Goal: Task Accomplishment & Management: Manage account settings

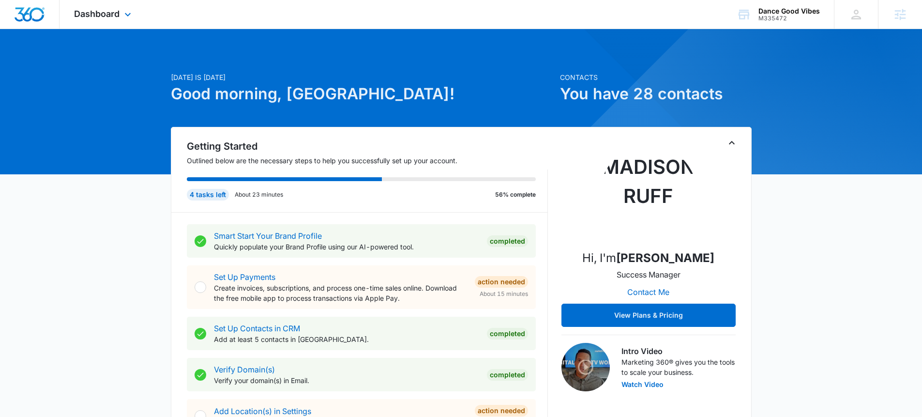
drag, startPoint x: 142, startPoint y: 20, endPoint x: 151, endPoint y: 48, distance: 28.9
click at [142, 20] on div "Dashboard Apps Reputation Websites Forms CRM Email Social POS Content Ads Intel…" at bounding box center [104, 14] width 89 height 29
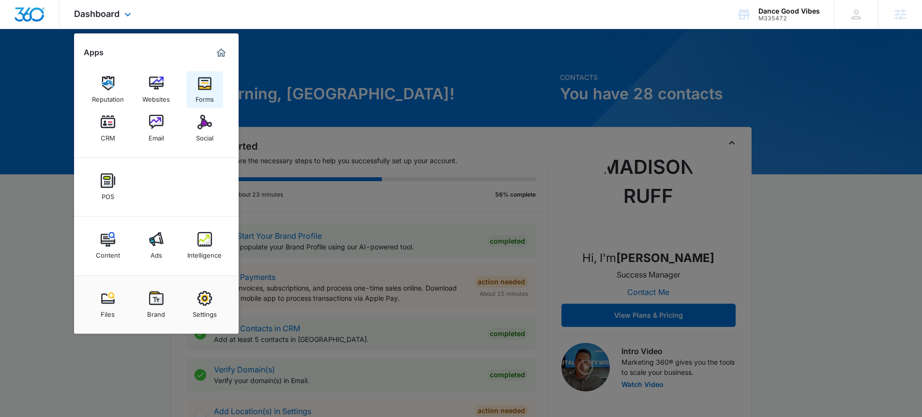
click at [200, 87] on img at bounding box center [204, 83] width 15 height 15
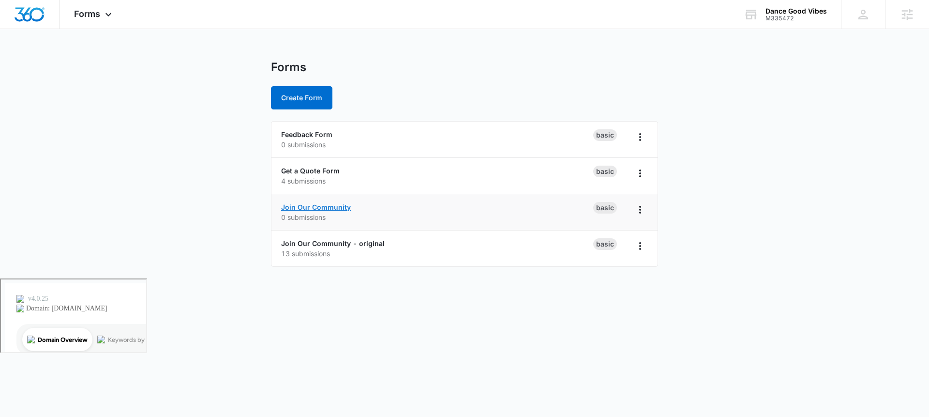
click at [333, 204] on link "Join Our Community" at bounding box center [316, 207] width 70 height 8
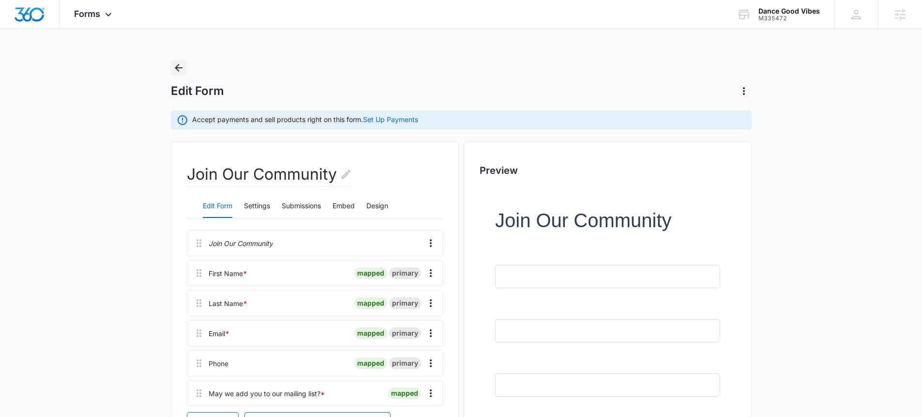
click at [180, 66] on icon "Back" at bounding box center [179, 68] width 12 height 12
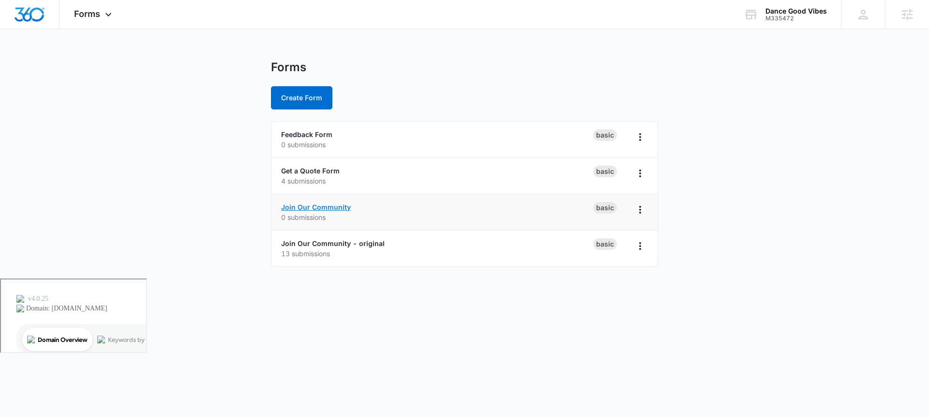
click at [301, 206] on link "Join Our Community" at bounding box center [316, 207] width 70 height 8
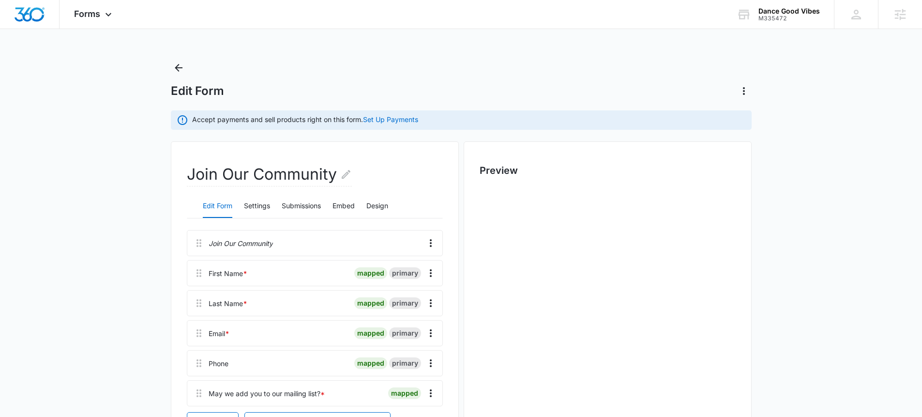
click at [366, 207] on div "Edit Form Settings Submissions Embed Design" at bounding box center [315, 206] width 256 height 24
click at [340, 209] on button "Embed" at bounding box center [344, 206] width 22 height 23
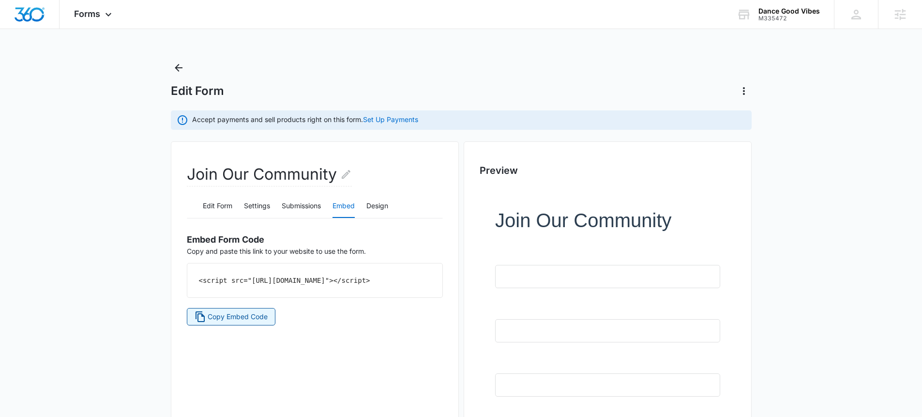
click at [265, 325] on button "Copy Embed Code" at bounding box center [231, 316] width 89 height 17
click at [94, 7] on div "Forms Apps Reputation Websites Forms CRM Email Social POS Content Ads Intellige…" at bounding box center [94, 14] width 69 height 29
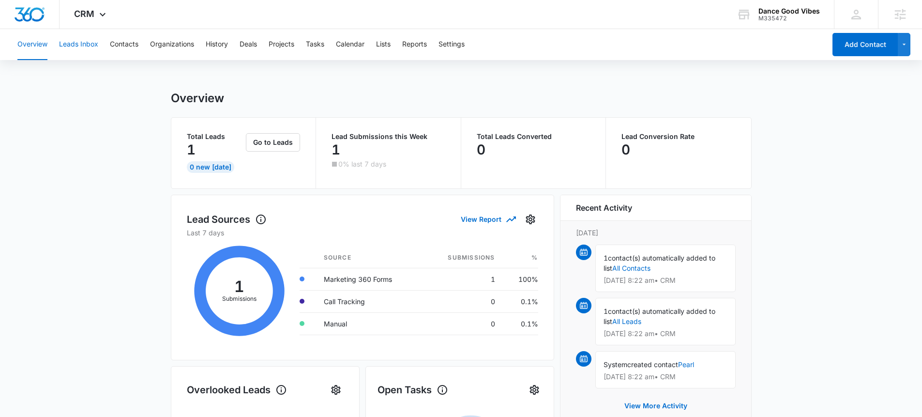
click at [84, 49] on button "Leads Inbox" at bounding box center [78, 44] width 39 height 31
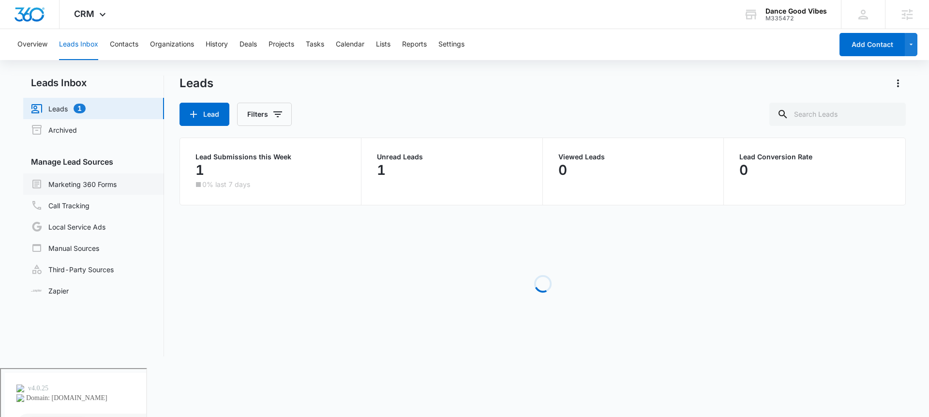
click at [102, 178] on link "Marketing 360 Forms" at bounding box center [74, 184] width 86 height 12
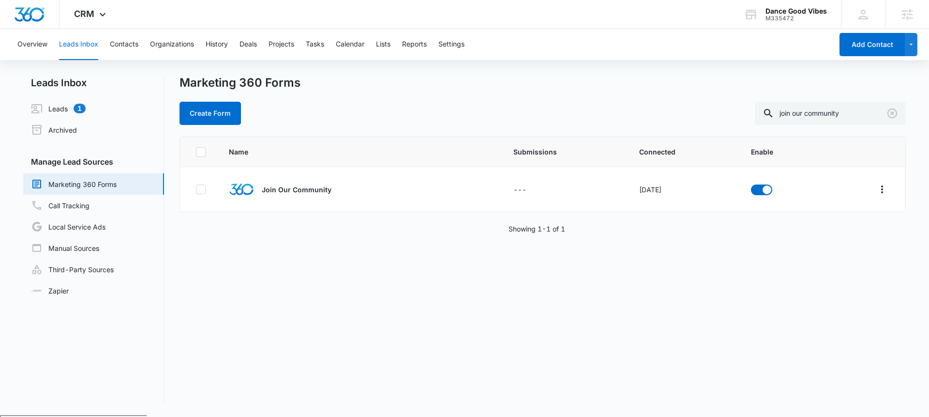
click at [84, 187] on link "Marketing 360 Forms" at bounding box center [74, 184] width 86 height 12
click at [302, 192] on p "Join Our Community" at bounding box center [297, 189] width 70 height 10
click at [892, 116] on icon "Clear" at bounding box center [893, 113] width 12 height 12
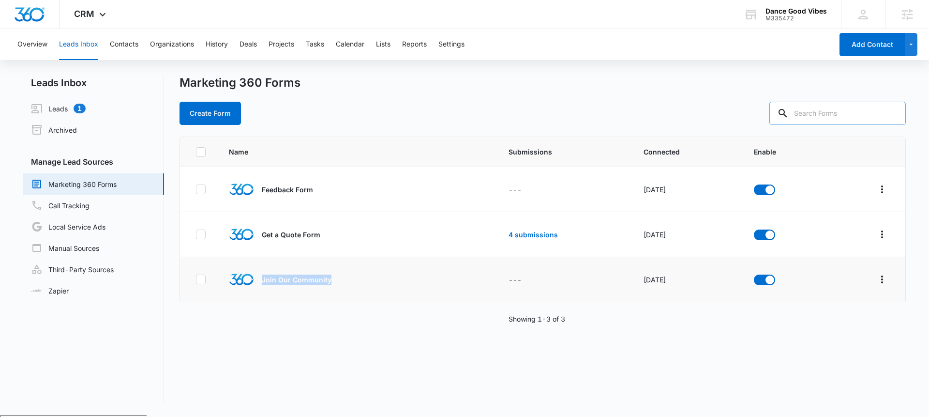
drag, startPoint x: 263, startPoint y: 282, endPoint x: 324, endPoint y: 284, distance: 61.5
click at [324, 284] on div "Join Our Community" at bounding box center [334, 279] width 210 height 25
click at [377, 327] on div "Name Submissions Connected Enable Feedback Form --- Oct 12, 2022 Get a Quote Fo…" at bounding box center [543, 270] width 727 height 267
click at [877, 275] on icon "Overflow Menu" at bounding box center [883, 279] width 12 height 12
click at [864, 329] on button "Field Mapping" at bounding box center [838, 335] width 90 height 15
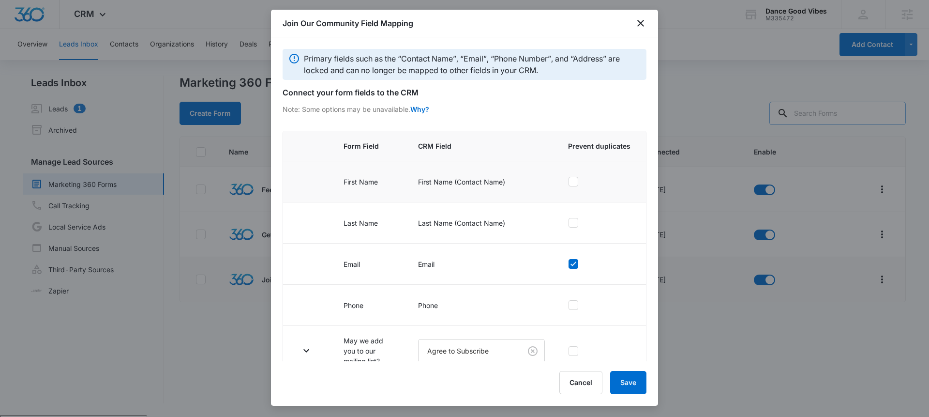
click at [576, 182] on label at bounding box center [599, 182] width 62 height 10
click at [569, 182] on input "checkbox" at bounding box center [568, 182] width 0 height 0
checkbox input "true"
click at [574, 224] on label at bounding box center [599, 223] width 62 height 10
click at [569, 223] on input "checkbox" at bounding box center [568, 223] width 0 height 0
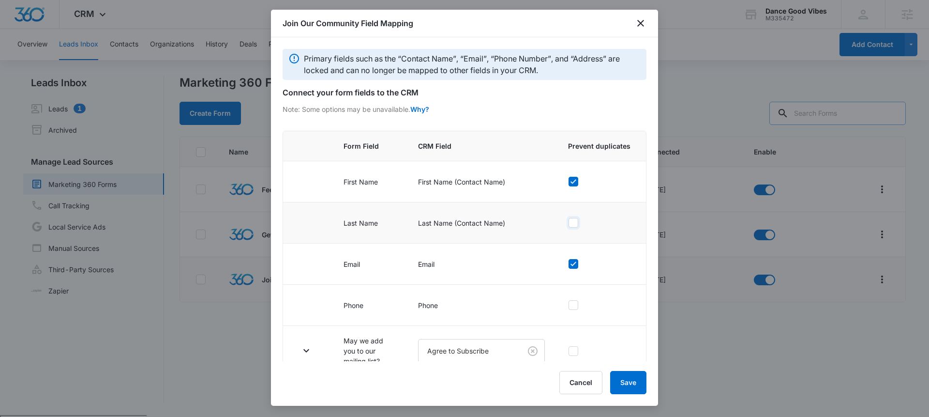
checkbox input "true"
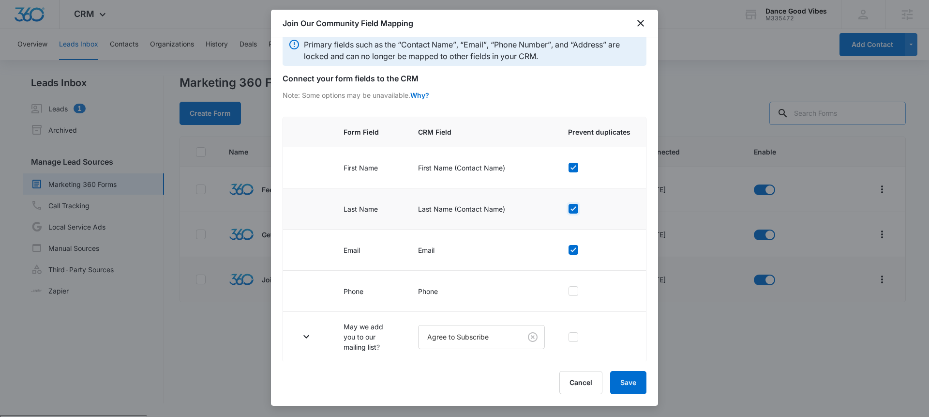
scroll to position [15, 0]
click at [642, 21] on icon "close" at bounding box center [641, 23] width 7 height 7
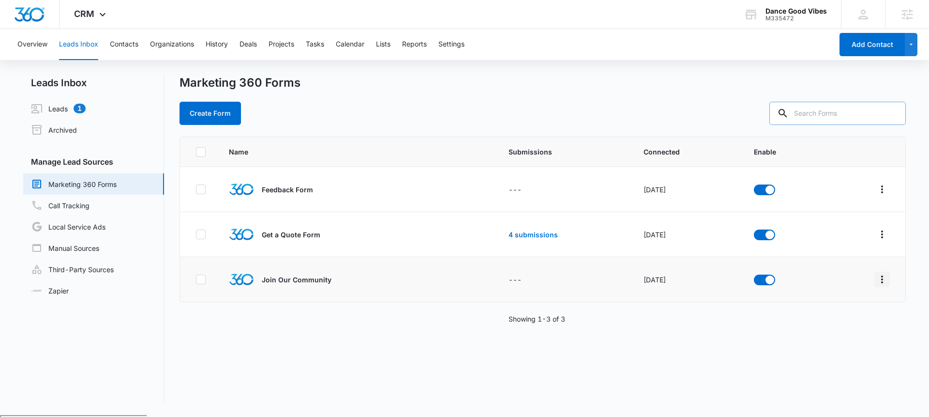
click at [877, 282] on icon "Overflow Menu" at bounding box center [883, 279] width 12 height 12
click at [837, 353] on div "Submission Rules" at bounding box center [832, 350] width 55 height 7
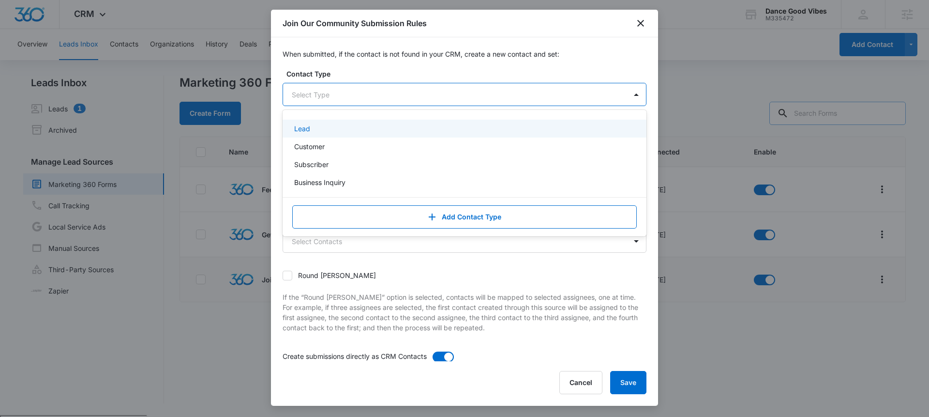
click at [407, 100] on div "Select Type" at bounding box center [455, 95] width 344 height 22
drag, startPoint x: 404, startPoint y: 128, endPoint x: 417, endPoint y: 141, distance: 18.8
click at [404, 129] on div "Lead" at bounding box center [463, 128] width 339 height 10
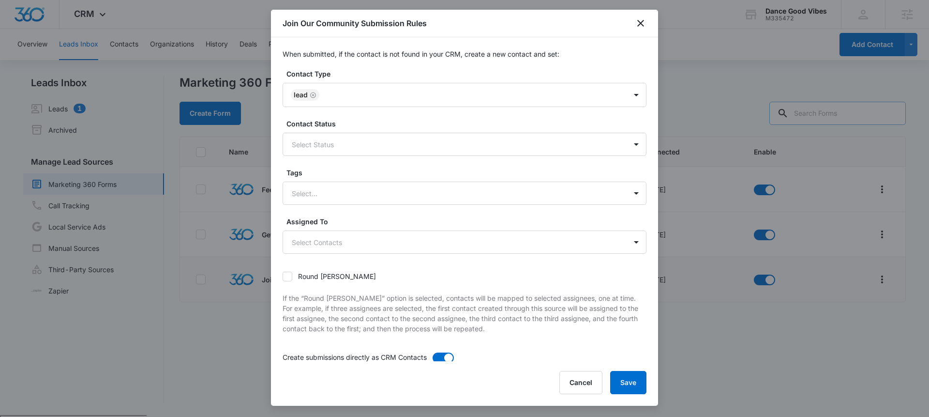
click at [560, 77] on label "Contact Type" at bounding box center [469, 74] width 364 height 10
click at [601, 105] on div "Lead" at bounding box center [455, 94] width 344 height 23
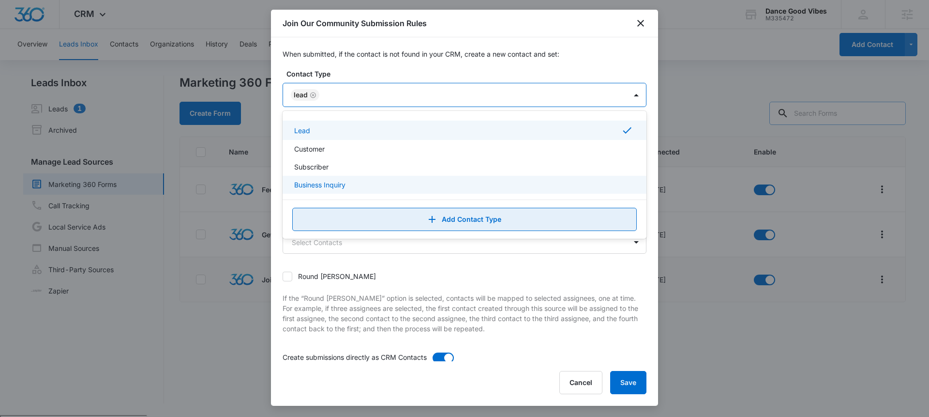
click at [501, 223] on button "Add Contact Type" at bounding box center [464, 219] width 345 height 23
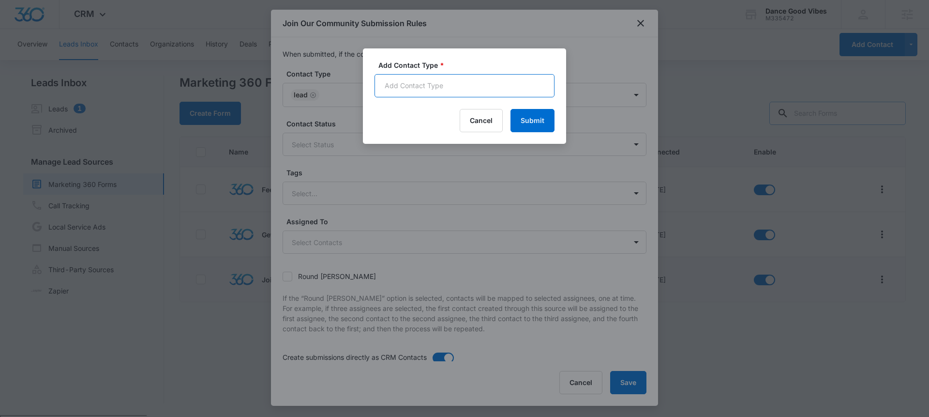
click at [499, 79] on input "Add Contact Type *" at bounding box center [465, 85] width 180 height 23
click at [499, 80] on input "Add Contact Type *" at bounding box center [465, 85] width 180 height 23
click at [376, 128] on div "Cancel Submit" at bounding box center [465, 120] width 180 height 23
click at [405, 84] on input "Add Contact Type *" at bounding box center [465, 85] width 180 height 23
type input "Join Our Community"
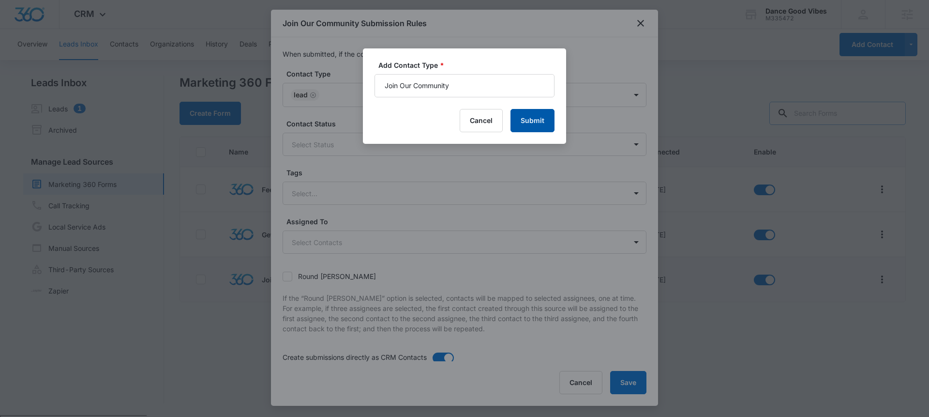
click at [539, 123] on button "Submit" at bounding box center [533, 120] width 44 height 23
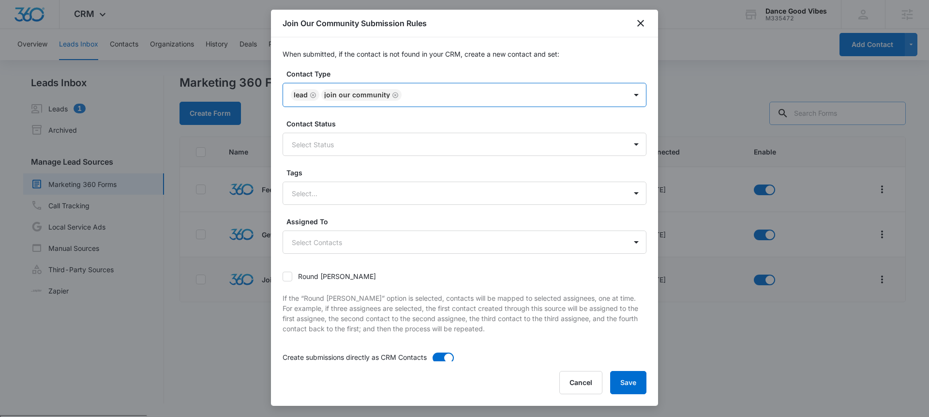
click at [314, 97] on icon "Remove Lead" at bounding box center [313, 95] width 6 height 6
click at [410, 147] on div at bounding box center [453, 144] width 322 height 12
click at [410, 146] on div at bounding box center [453, 144] width 322 height 12
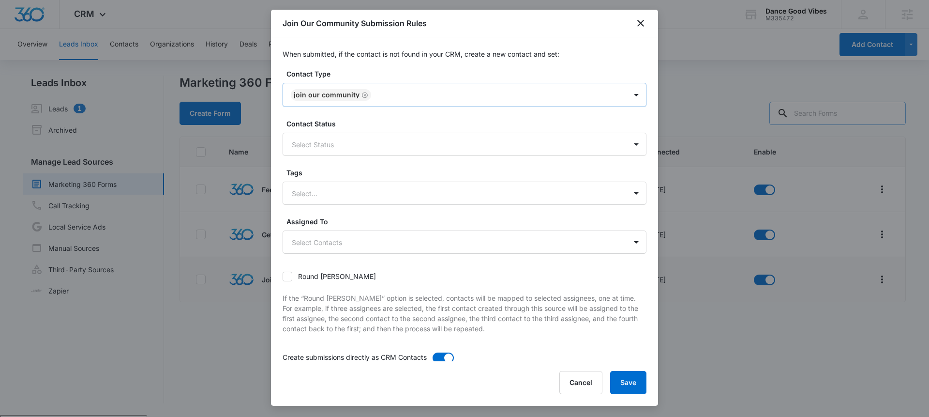
click at [421, 123] on label "Contact Status" at bounding box center [469, 124] width 364 height 10
click at [417, 152] on div "Select Status" at bounding box center [455, 145] width 344 height 22
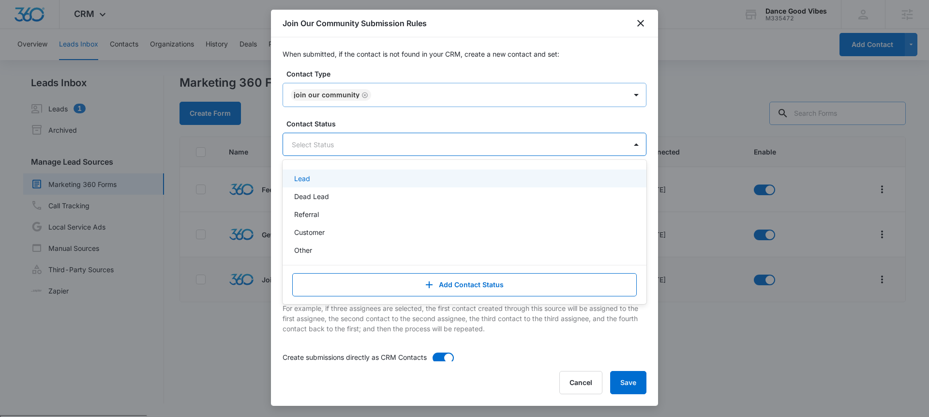
click at [436, 119] on label "Contact Status" at bounding box center [469, 124] width 364 height 10
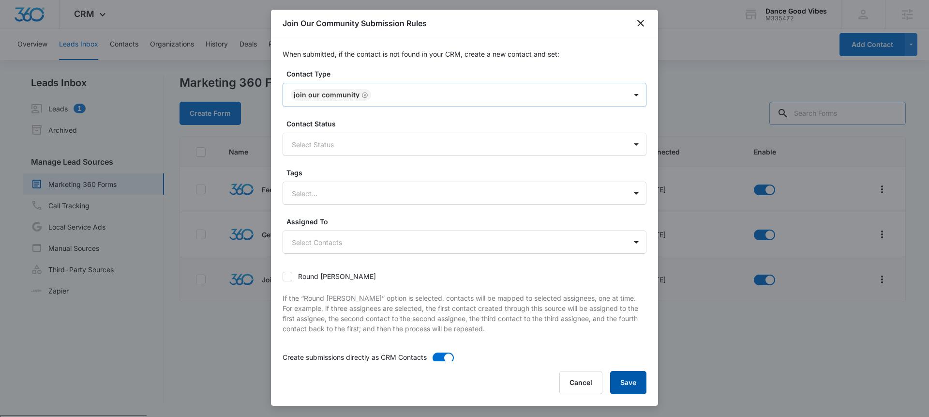
click at [638, 388] on button "Save" at bounding box center [628, 382] width 36 height 23
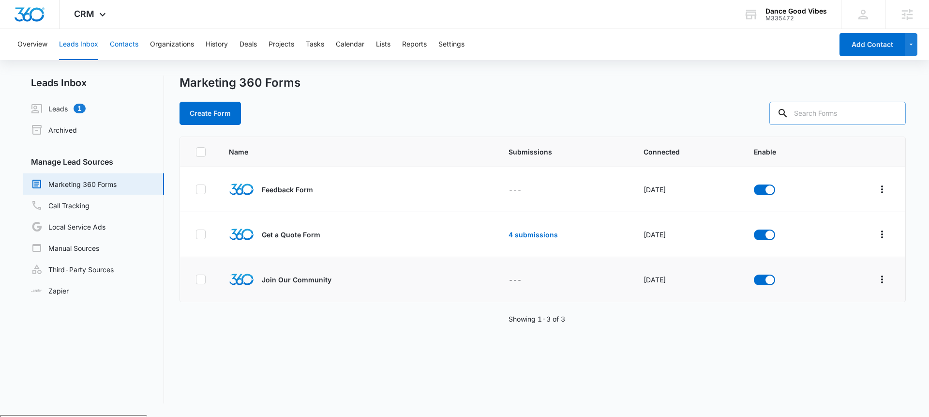
click at [122, 47] on button "Contacts" at bounding box center [124, 44] width 29 height 31
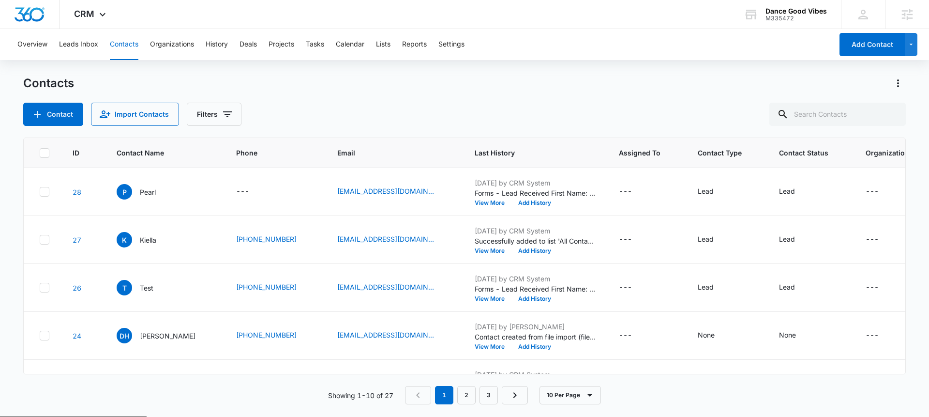
click at [396, 41] on div "Overview Leads Inbox Contacts Organizations History Deals Projects Tasks Calend…" at bounding box center [422, 44] width 821 height 31
click at [391, 44] on button "Lists" at bounding box center [383, 44] width 15 height 31
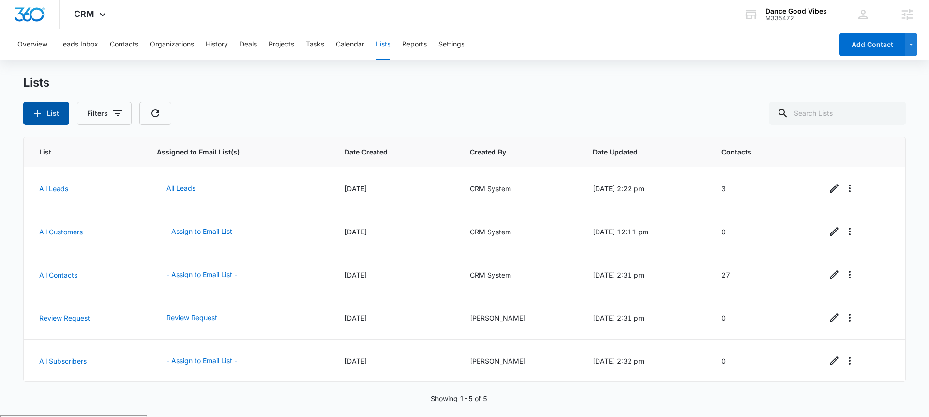
click at [50, 119] on button "List" at bounding box center [46, 113] width 46 height 23
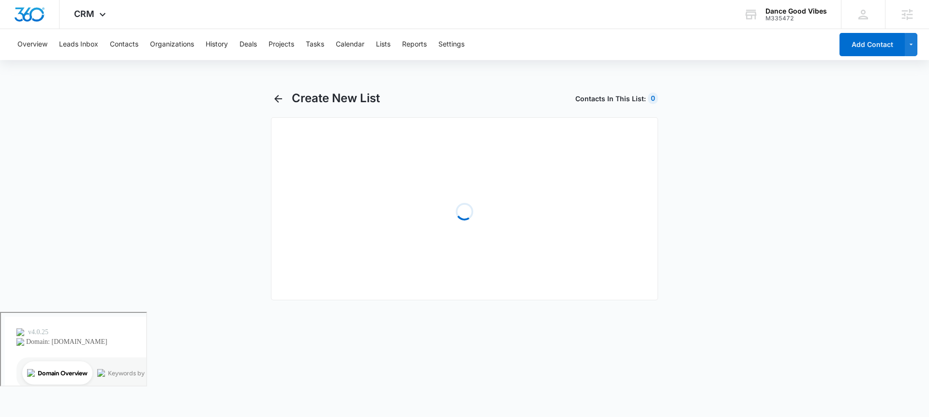
select select "31"
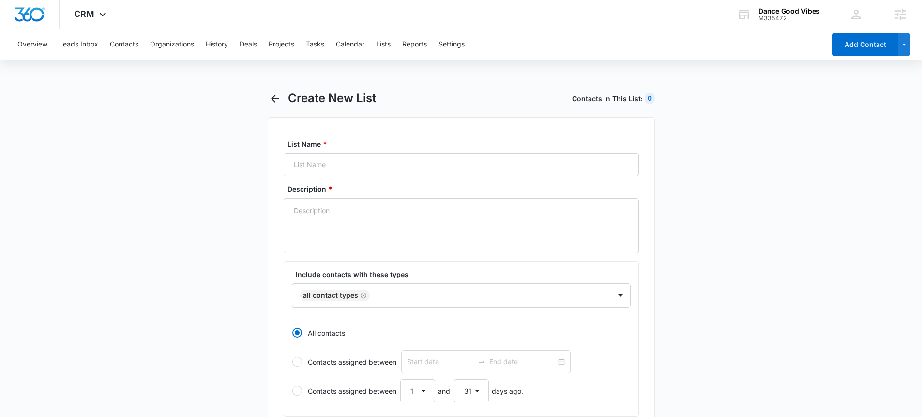
click at [281, 100] on button "button" at bounding box center [275, 98] width 15 height 15
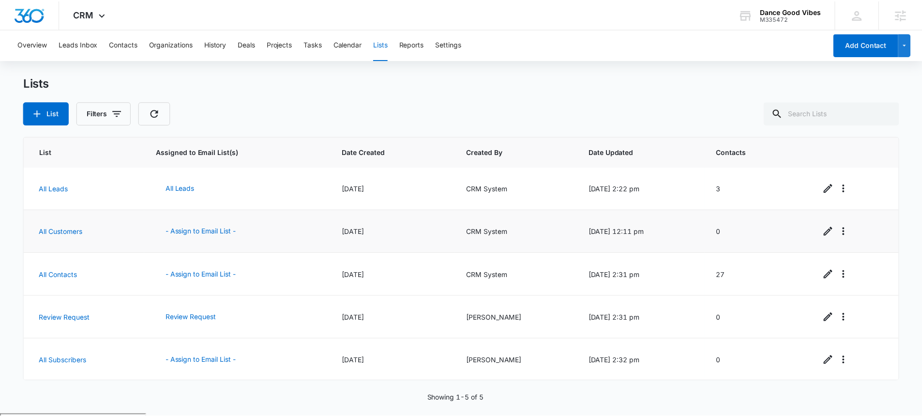
scroll to position [1, 0]
click at [44, 122] on button "List" at bounding box center [46, 113] width 46 height 23
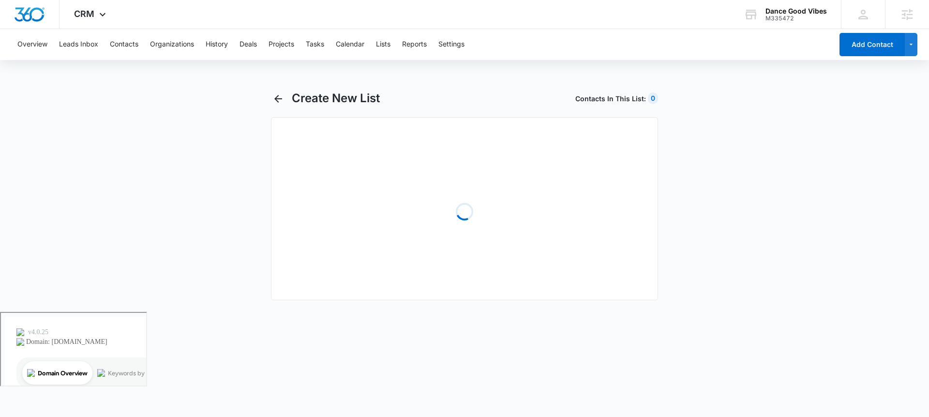
select select "31"
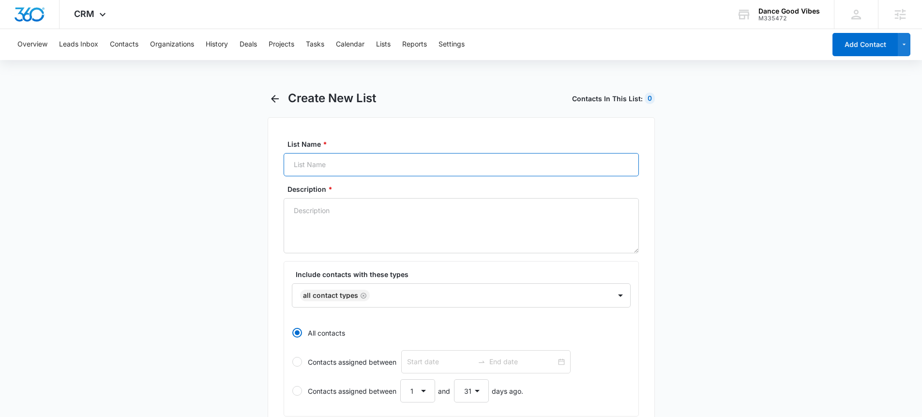
click at [400, 167] on input "List Name *" at bounding box center [461, 164] width 355 height 23
type input "c"
click at [463, 235] on textarea "Description *" at bounding box center [461, 225] width 355 height 55
click at [451, 168] on input "Join" at bounding box center [461, 164] width 355 height 23
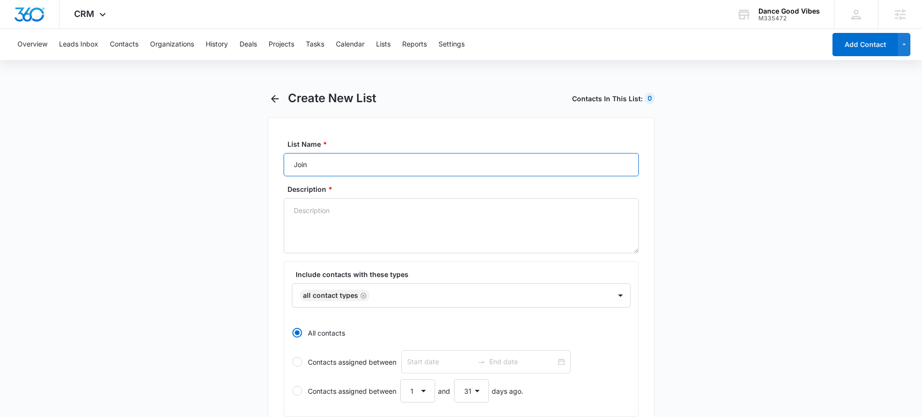
type input "Join Our Community"
click at [391, 232] on textarea "Description *" at bounding box center [461, 225] width 355 height 55
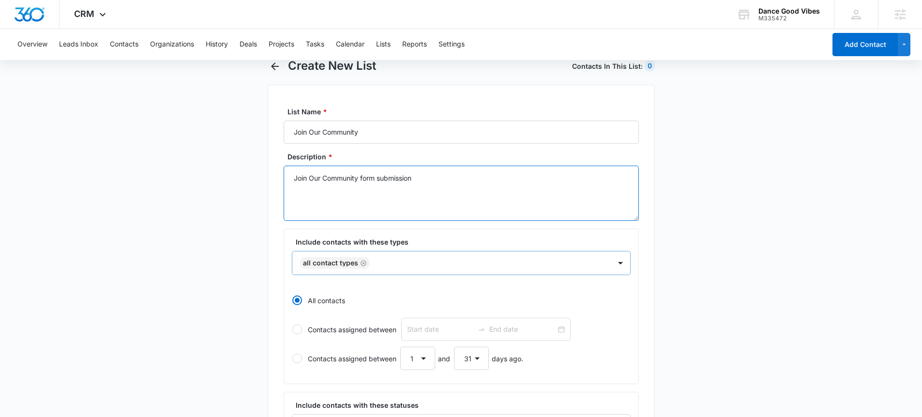
type textarea "Join Our Community form submission"
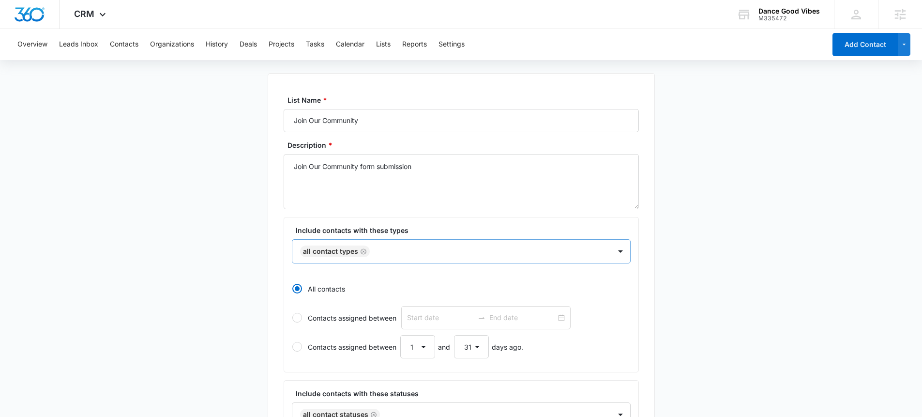
click at [396, 261] on div "All Contact Types" at bounding box center [451, 251] width 319 height 23
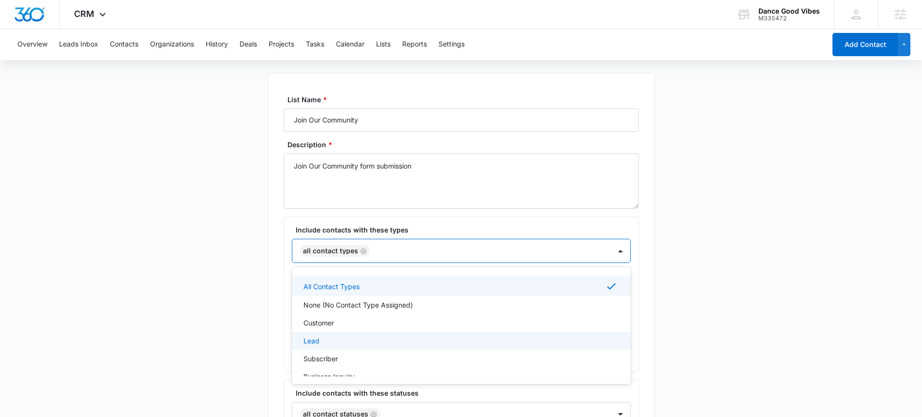
scroll to position [29, 0]
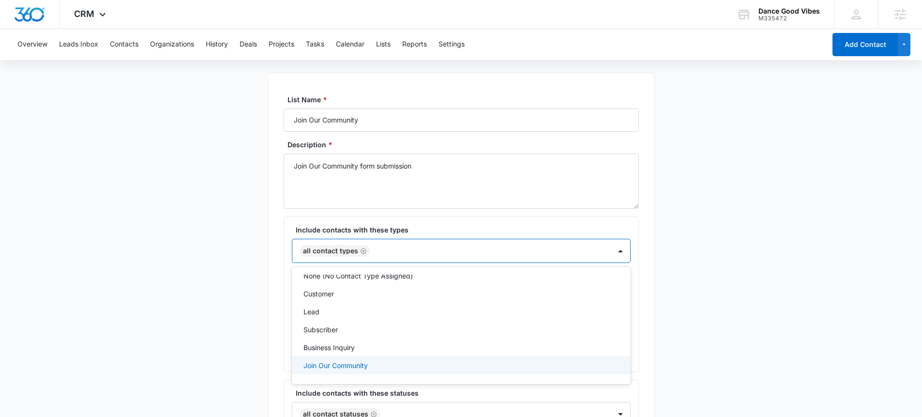
click at [384, 367] on div "Join Our Community" at bounding box center [461, 365] width 314 height 10
click at [363, 252] on icon "Remove All Contact Types" at bounding box center [363, 250] width 7 height 7
click at [691, 242] on main "Create New List Contacts In This List : 0 List Name * Join Our Community Descri…" at bounding box center [461, 385] width 922 height 679
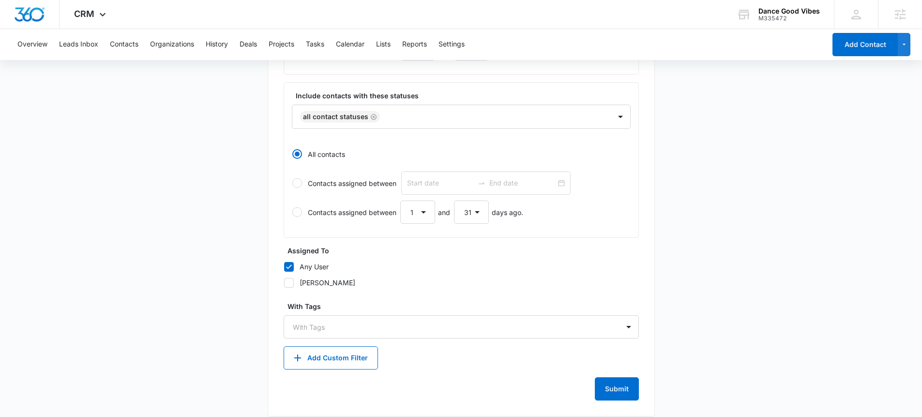
scroll to position [342, 0]
click at [617, 386] on button "Submit" at bounding box center [617, 388] width 44 height 23
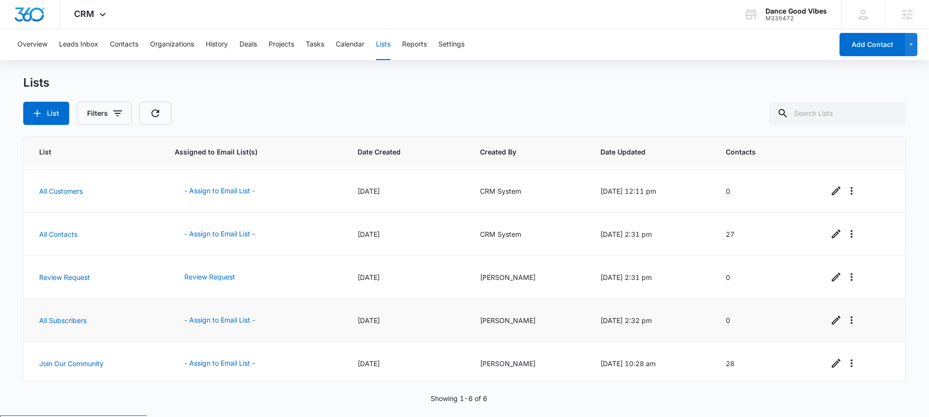
scroll to position [44, 0]
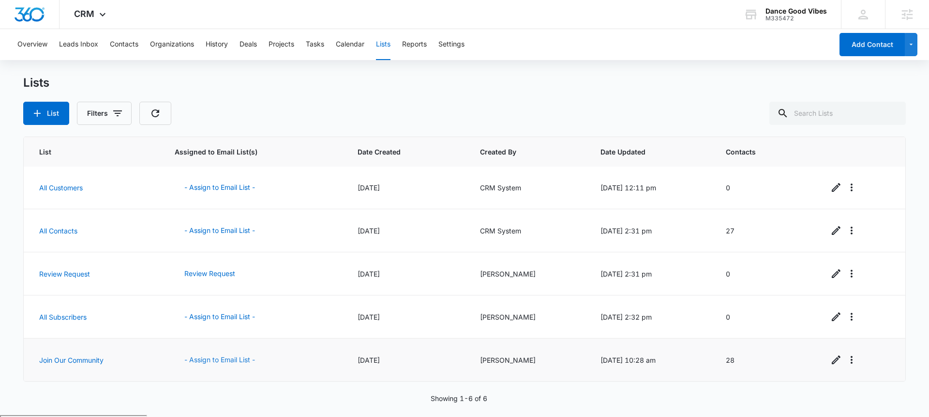
click at [237, 359] on button "- Assign to Email List -" at bounding box center [220, 359] width 90 height 23
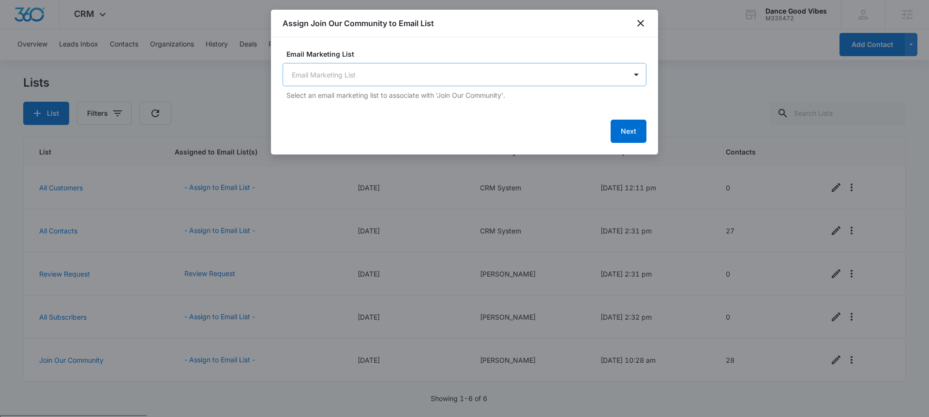
click at [498, 73] on body "CRM Apps Reputation Websites Forms CRM Email Social POS Content Ads Intelligenc…" at bounding box center [464, 246] width 929 height 492
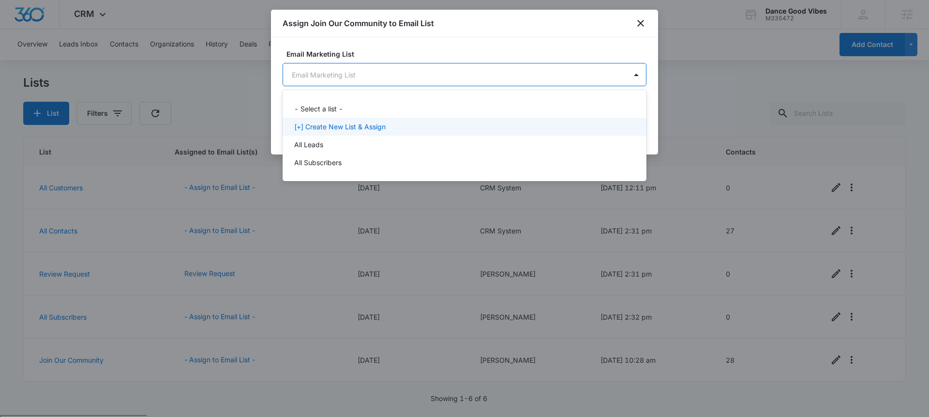
click at [459, 130] on div "[+] Create New List & Assign" at bounding box center [463, 126] width 339 height 10
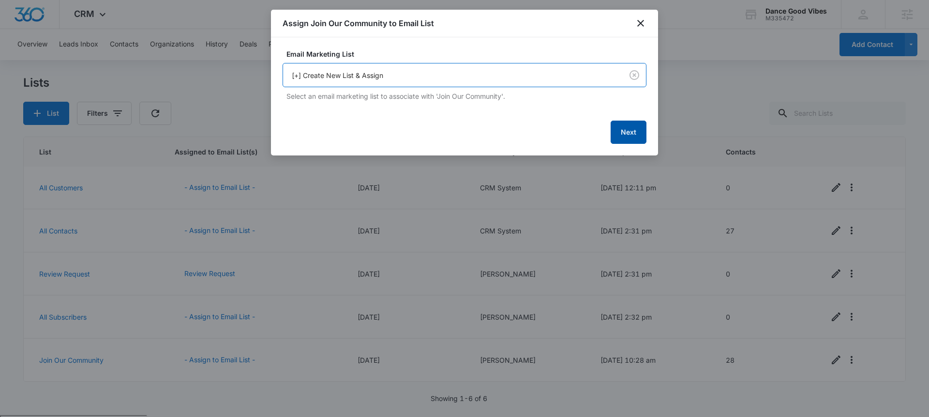
click at [637, 130] on button "Next" at bounding box center [629, 132] width 36 height 23
click at [621, 123] on button "Next" at bounding box center [629, 131] width 36 height 23
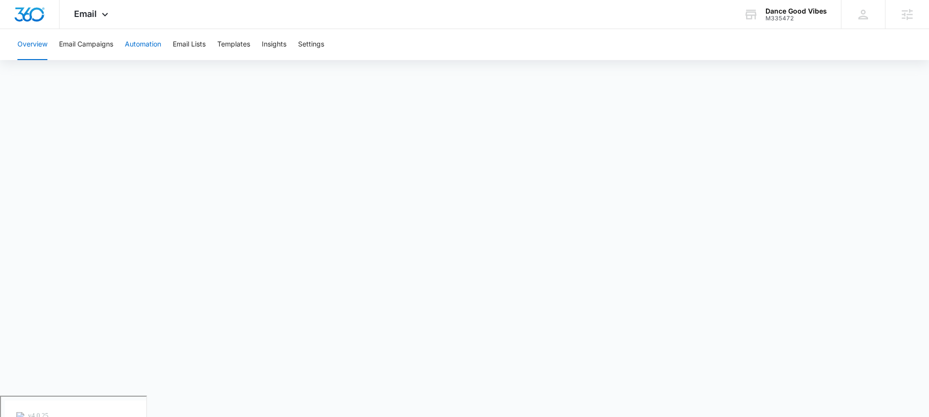
click at [156, 42] on button "Automation" at bounding box center [143, 44] width 36 height 31
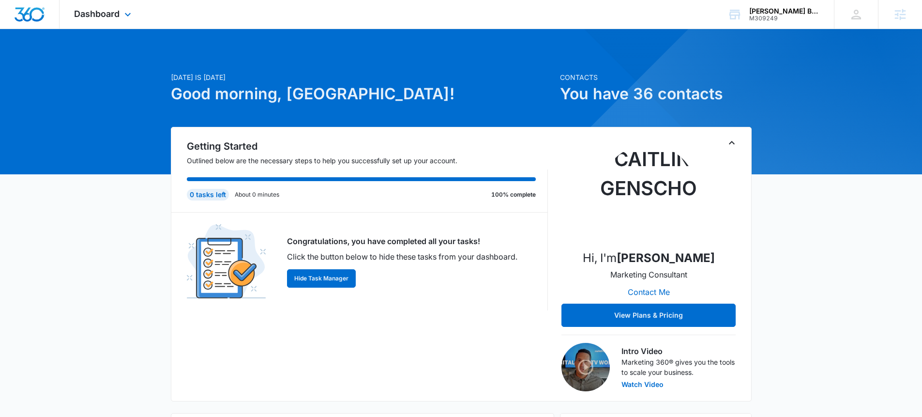
click at [140, 17] on div "Dashboard Apps Reputation Websites Forms CRM Email Social Shop Payments POS Con…" at bounding box center [104, 14] width 89 height 29
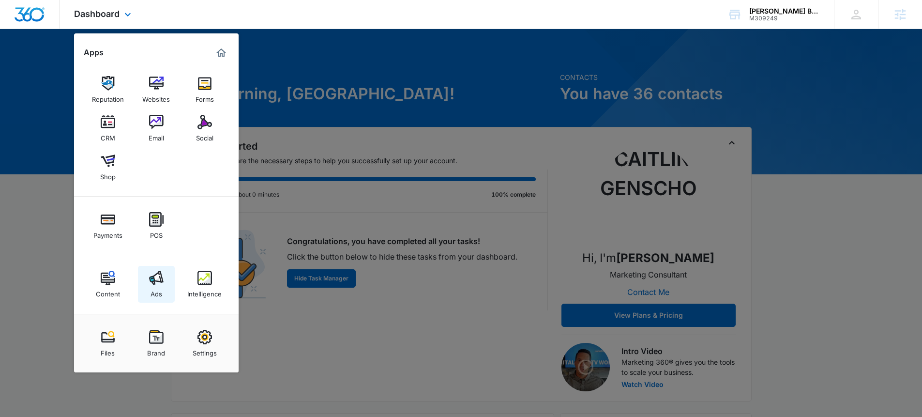
click at [160, 289] on div "Ads" at bounding box center [157, 291] width 12 height 13
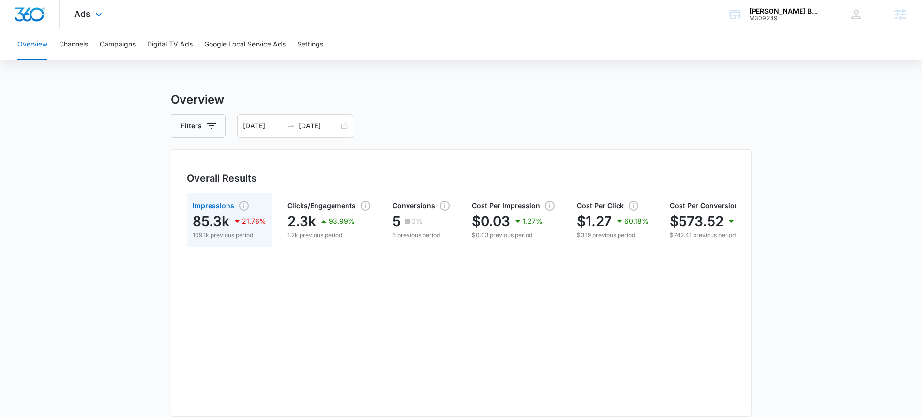
click at [90, 21] on div "Ads Apps Reputation Websites Forms CRM Email Social Shop Payments POS Content A…" at bounding box center [90, 14] width 60 height 29
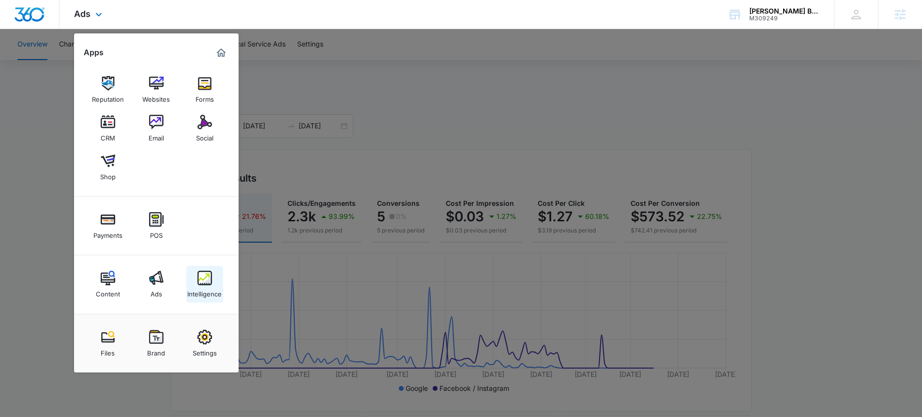
click at [207, 273] on img at bounding box center [204, 278] width 15 height 15
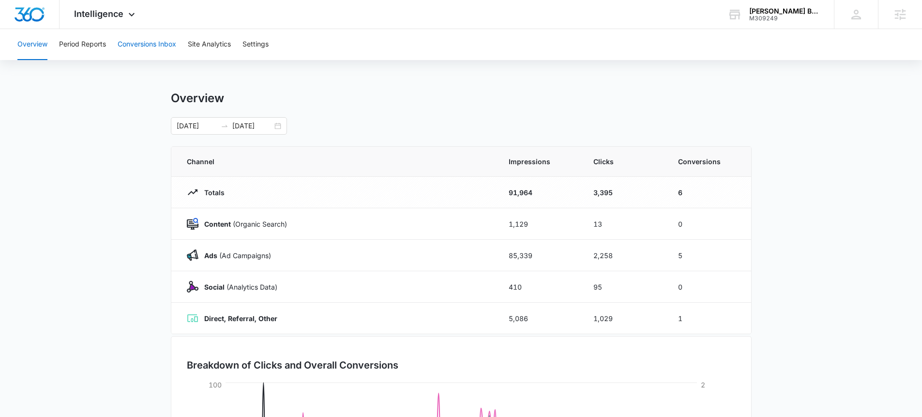
click at [153, 44] on button "Conversions Inbox" at bounding box center [147, 44] width 59 height 31
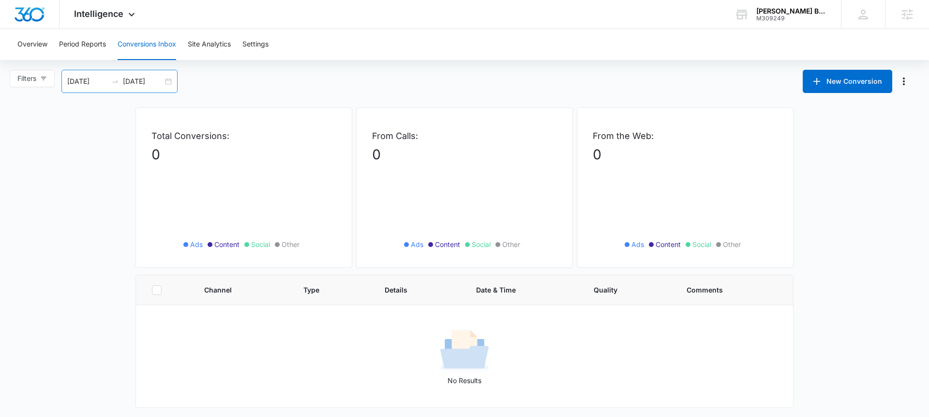
click at [169, 81] on div "09/13/2025 10/13/2025" at bounding box center [119, 81] width 116 height 23
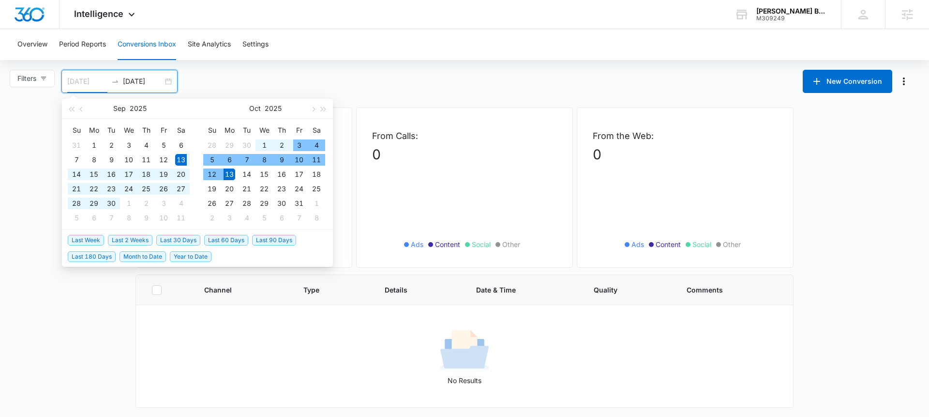
type input "09/13/2025"
click at [185, 243] on span "Last 30 Days" at bounding box center [178, 240] width 44 height 11
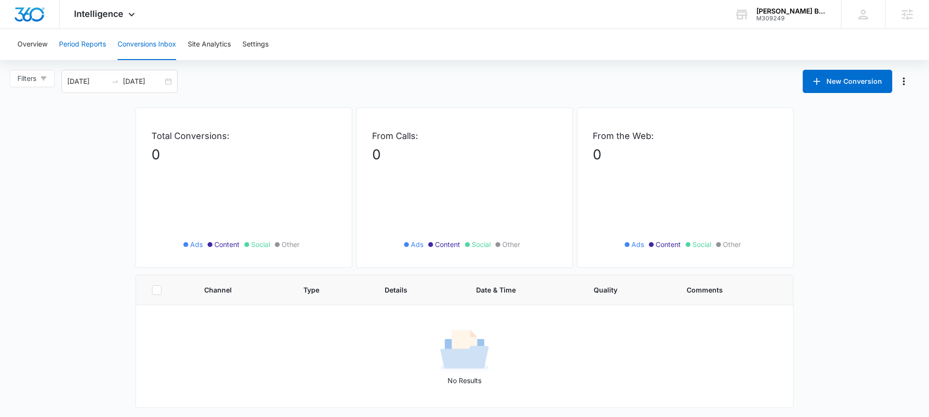
click at [79, 45] on button "Period Reports" at bounding box center [82, 44] width 47 height 31
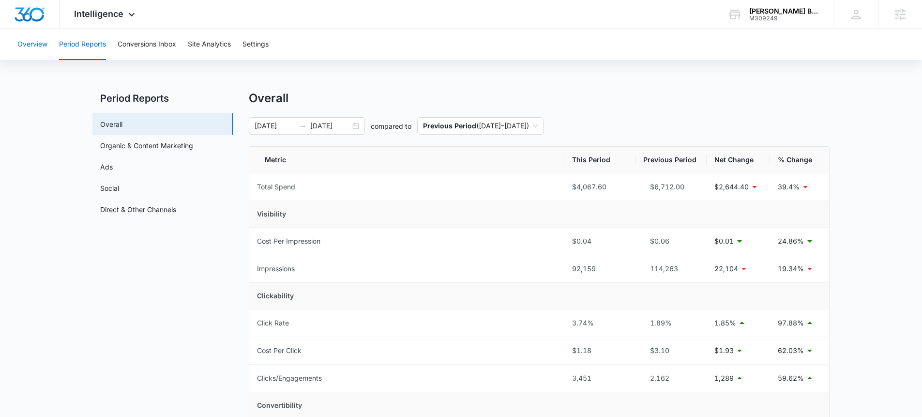
click at [42, 43] on button "Overview" at bounding box center [32, 44] width 30 height 31
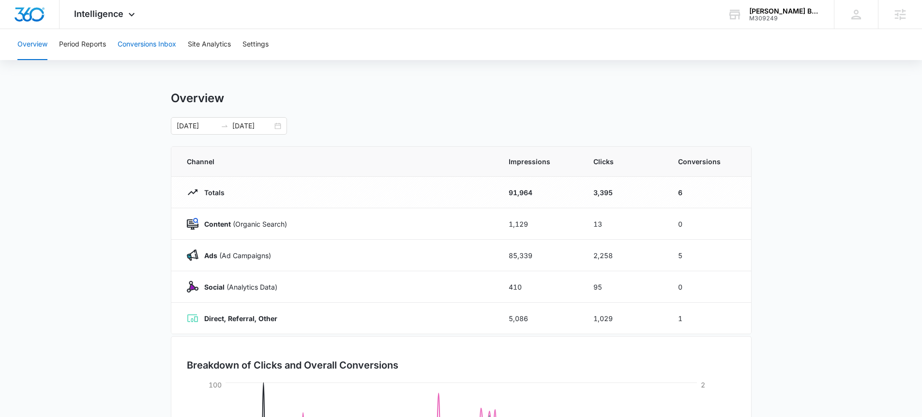
click at [144, 42] on button "Conversions Inbox" at bounding box center [147, 44] width 59 height 31
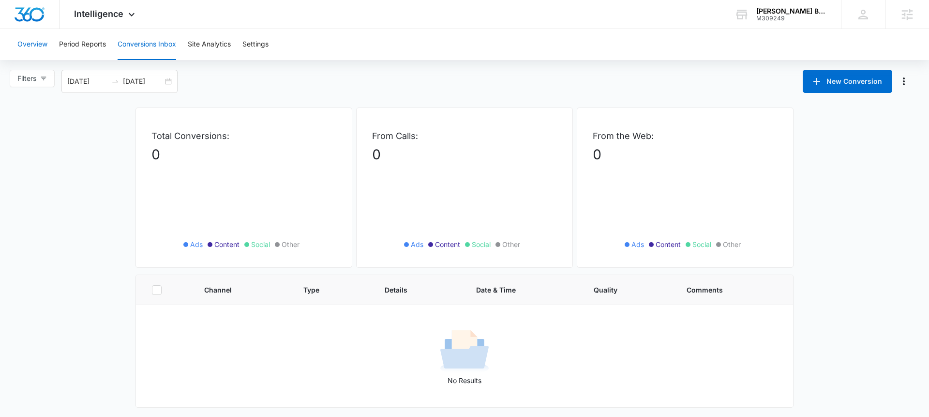
click at [25, 42] on button "Overview" at bounding box center [32, 44] width 30 height 31
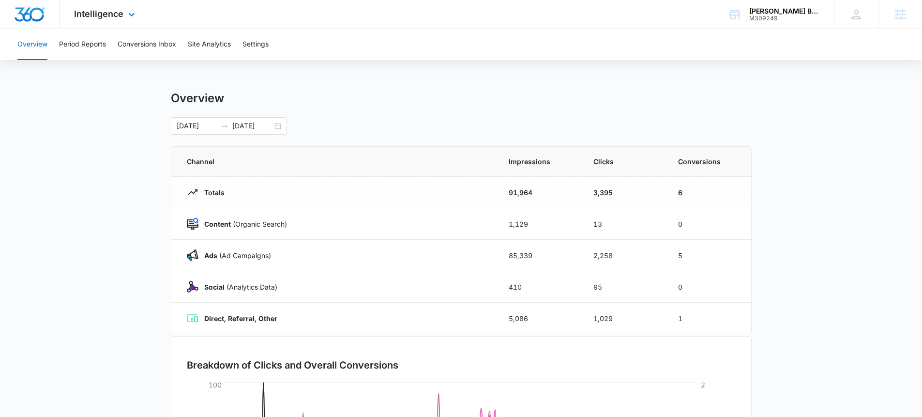
click at [123, 20] on div "Intelligence Apps Reputation Websites Forms CRM Email Social Shop Payments POS …" at bounding box center [106, 14] width 92 height 29
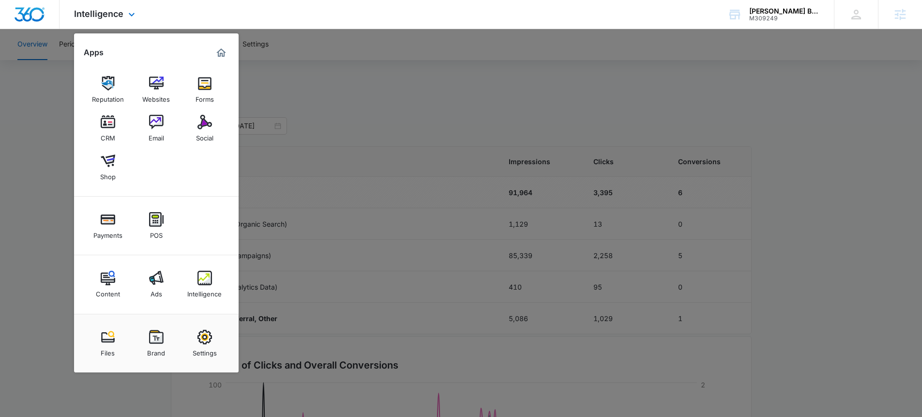
click at [179, 163] on div "Reputation Websites Forms CRM Email Social Shop" at bounding box center [156, 129] width 165 height 136
click at [637, 125] on div at bounding box center [461, 208] width 922 height 417
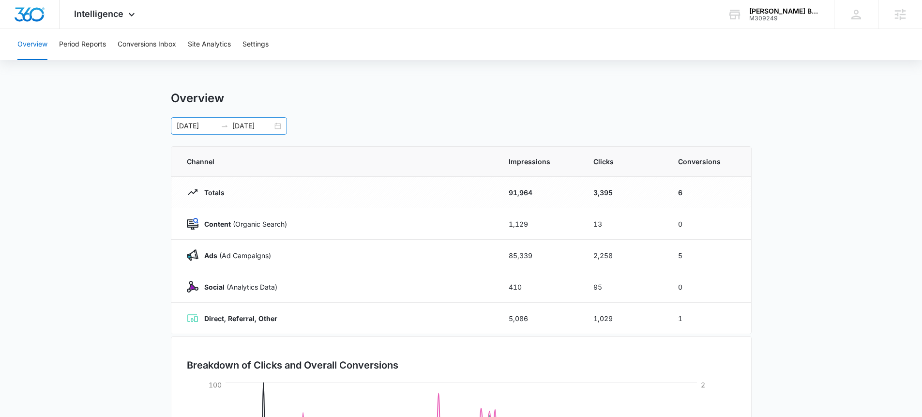
click at [274, 123] on div "04/01/2025 09/08/2025" at bounding box center [229, 125] width 116 height 17
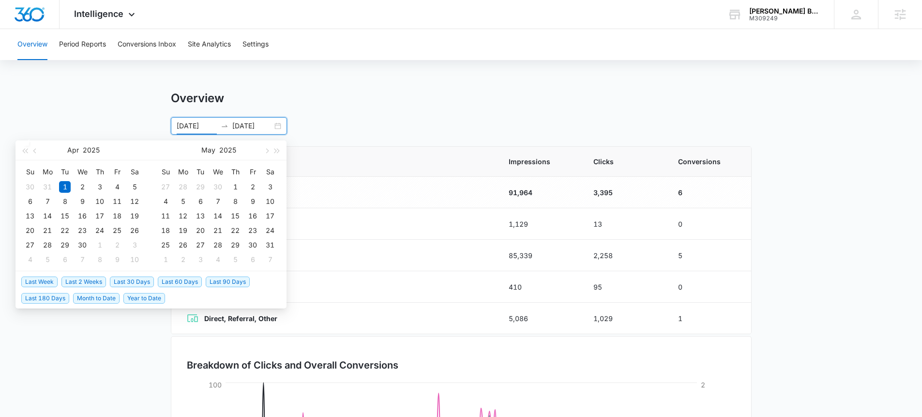
click at [136, 281] on span "Last 30 Days" at bounding box center [132, 281] width 44 height 11
type input "09/12/2025"
type input "10/12/2025"
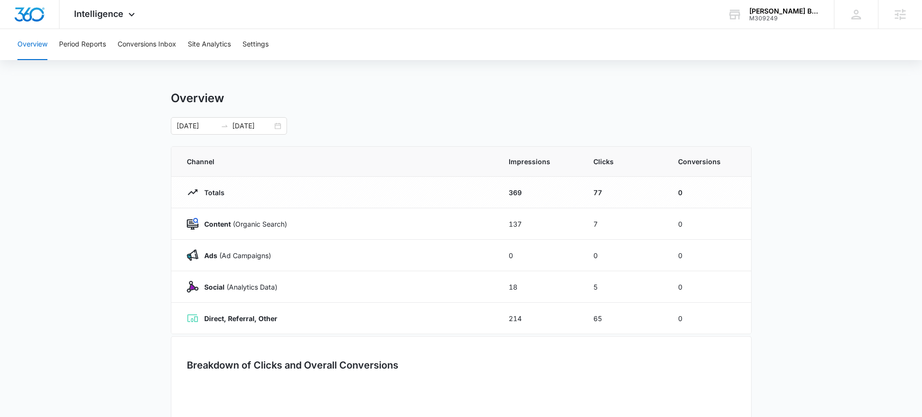
click at [406, 88] on div "Overview Period Reports Conversions Inbox Site Analytics Settings Overview 09/1…" at bounding box center [461, 292] width 922 height 526
click at [102, 13] on span "Intelligence" at bounding box center [98, 14] width 49 height 10
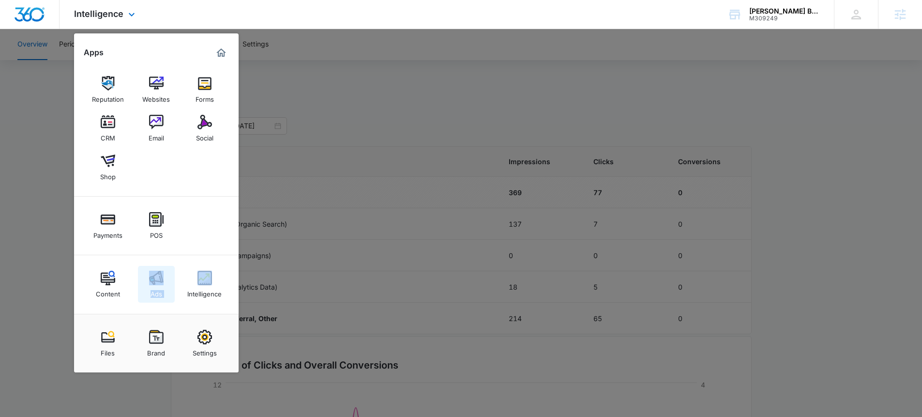
drag, startPoint x: 176, startPoint y: 271, endPoint x: 163, endPoint y: 289, distance: 22.6
click at [164, 288] on div "Content Ads Intelligence" at bounding box center [156, 284] width 165 height 59
click at [354, 152] on div at bounding box center [461, 208] width 922 height 417
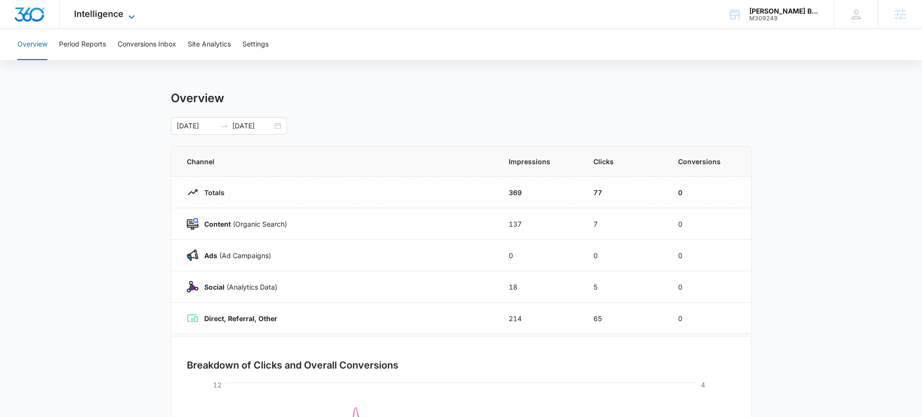
click at [85, 9] on span "Intelligence" at bounding box center [98, 14] width 49 height 10
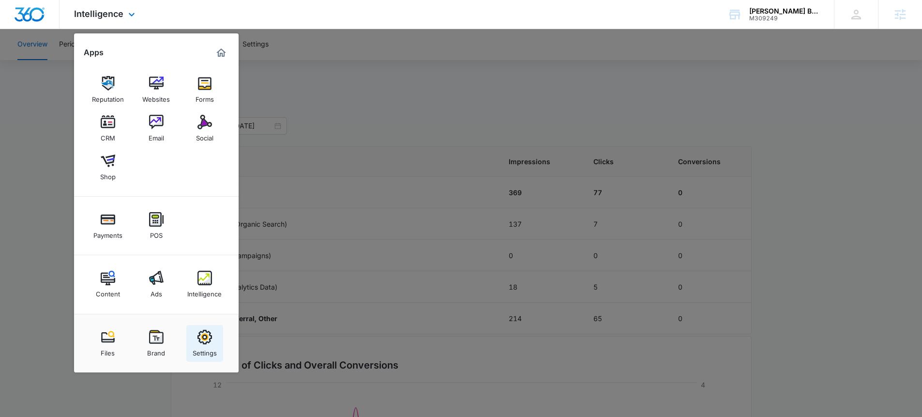
click at [212, 338] on link "Settings" at bounding box center [204, 343] width 37 height 37
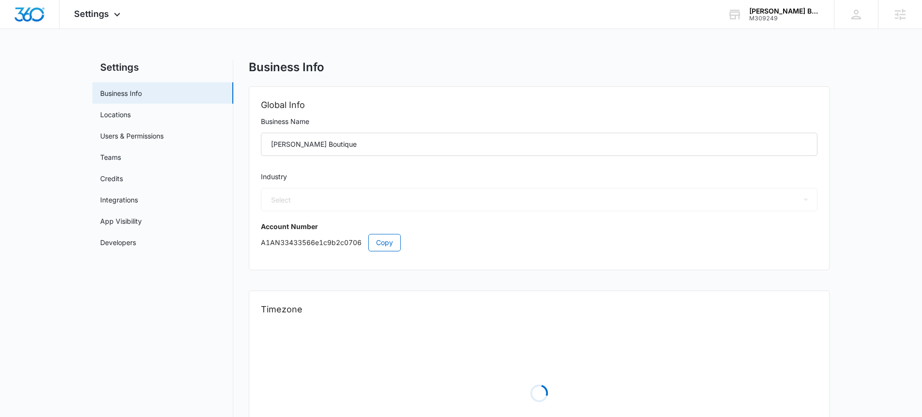
select select "45"
select select "US"
select select "America/Los_Angeles"
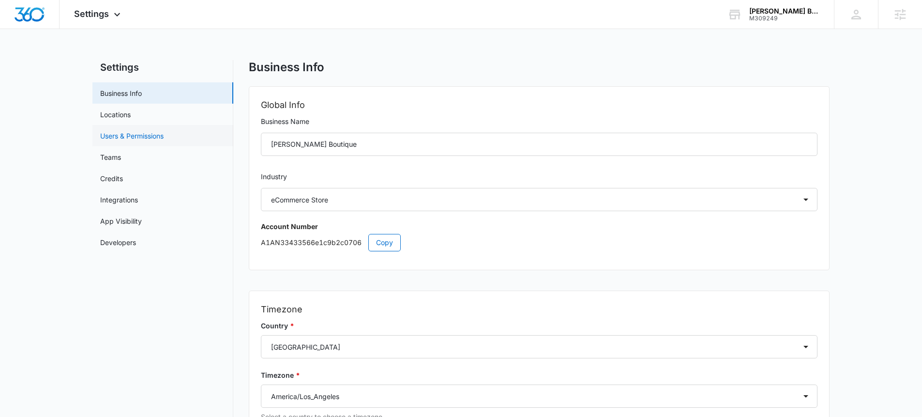
click at [164, 135] on link "Users & Permissions" at bounding box center [131, 136] width 63 height 10
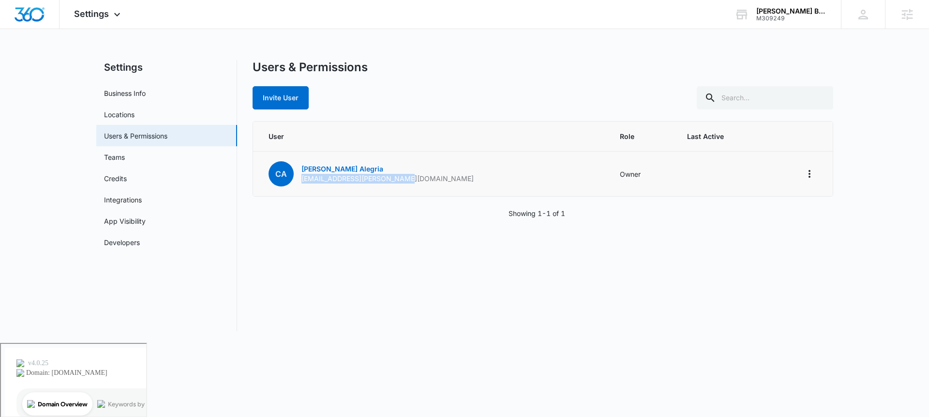
drag, startPoint x: 434, startPoint y: 180, endPoint x: 302, endPoint y: 182, distance: 131.7
click at [302, 182] on td "CA Christine Alegria alegria.christine@gmail.com" at bounding box center [430, 174] width 355 height 45
click at [406, 197] on div "User Role Last Active CA Christine Alegria alegria.christine@gmail.com Owner Sh…" at bounding box center [543, 169] width 581 height 97
drag, startPoint x: 404, startPoint y: 179, endPoint x: 302, endPoint y: 178, distance: 102.1
click at [302, 178] on td "CA Christine Alegria alegria.christine@gmail.com" at bounding box center [430, 174] width 355 height 45
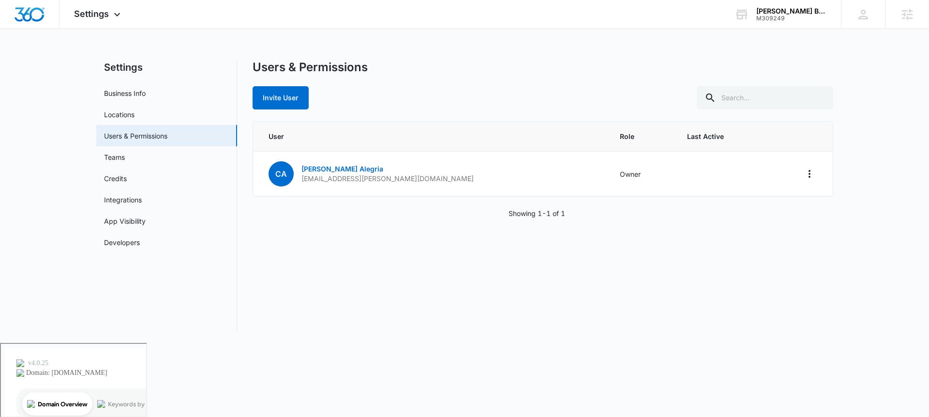
click at [443, 111] on div "Users & Permissions Invite User User Role Last Active CA Christine Alegria aleg…" at bounding box center [543, 195] width 581 height 271
click at [121, 16] on icon at bounding box center [117, 17] width 12 height 12
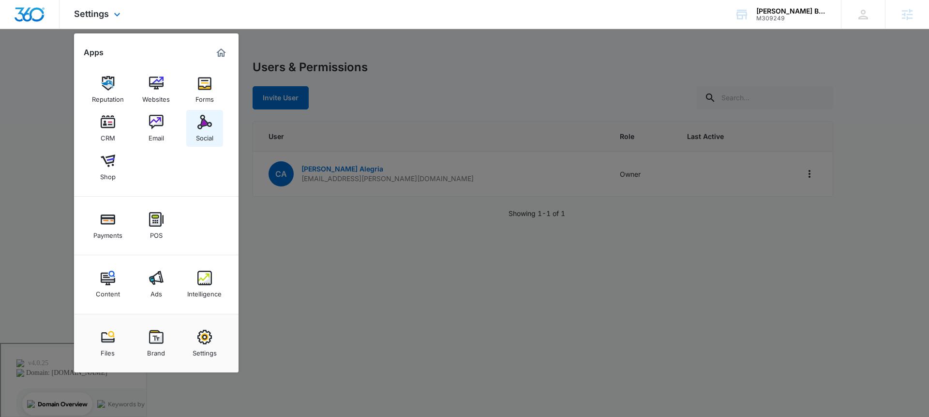
click at [204, 122] on img at bounding box center [204, 122] width 15 height 15
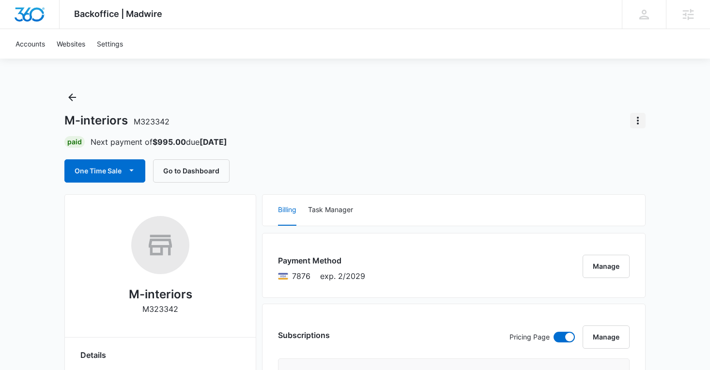
click at [633, 118] on icon "Actions" at bounding box center [638, 121] width 12 height 12
click at [582, 142] on button "Close Account" at bounding box center [604, 147] width 80 height 15
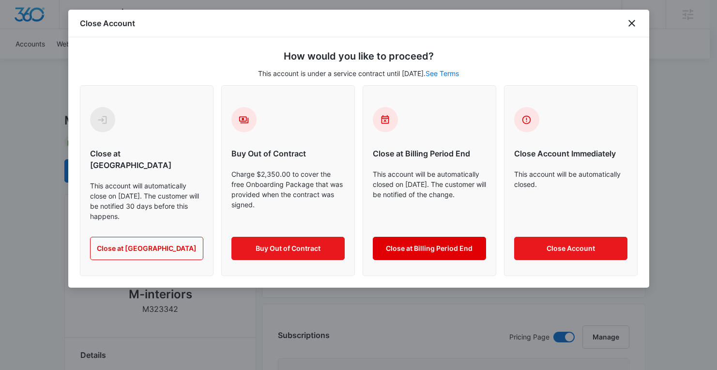
click at [413, 240] on button "Close at Billing Period End" at bounding box center [429, 248] width 113 height 23
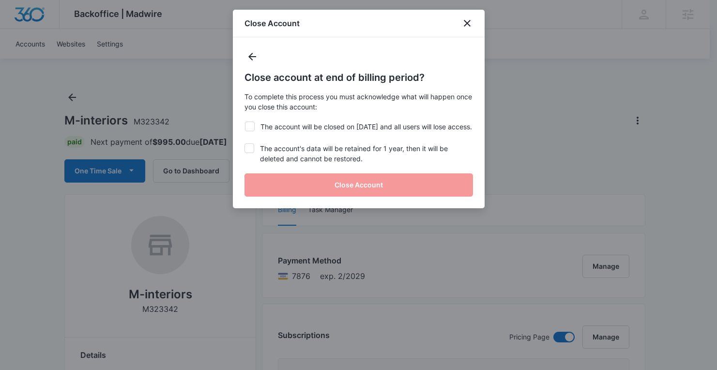
click at [273, 127] on label "The account will be closed on [DATE] and all users will lose access." at bounding box center [358, 126] width 228 height 10
click at [245, 122] on input "The account will be closed on [DATE] and all users will lose access." at bounding box center [244, 121] width 0 height 0
checkbox input "true"
click at [283, 157] on label "The account's data will be retained for 1 year, then it will be deleted and can…" at bounding box center [358, 153] width 228 height 20
click at [245, 144] on input "The account's data will be retained for 1 year, then it will be deleted and can…" at bounding box center [244, 143] width 0 height 0
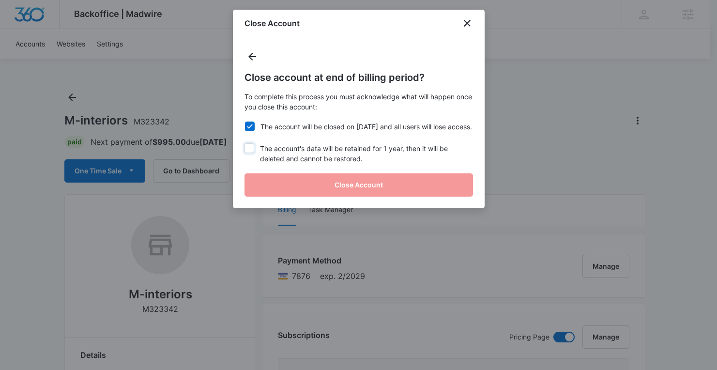
checkbox input "true"
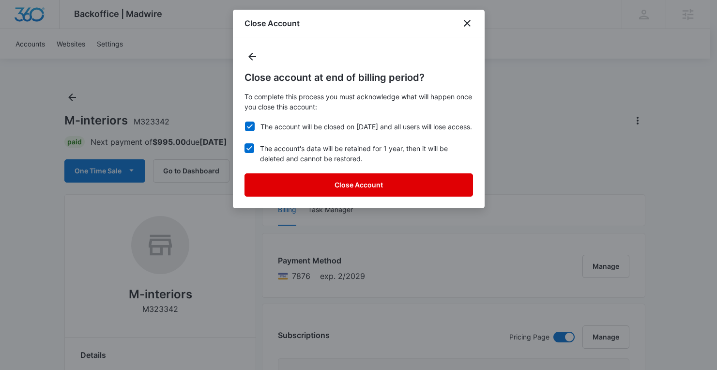
click at [313, 190] on button "Close Account" at bounding box center [358, 184] width 228 height 23
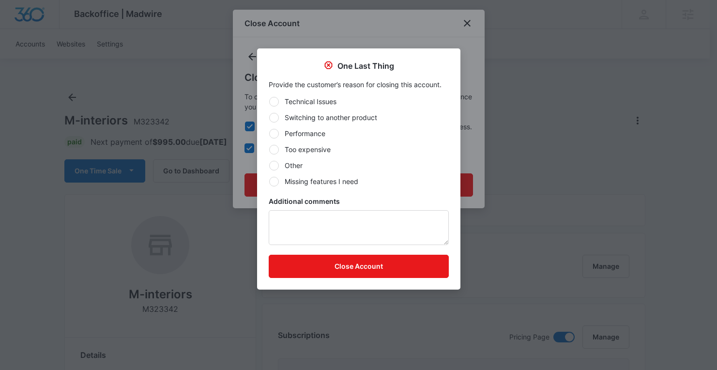
click at [311, 133] on label "Performance" at bounding box center [359, 133] width 180 height 10
click at [269, 133] on input "Performance" at bounding box center [269, 133] width 0 height 0
radio input "true"
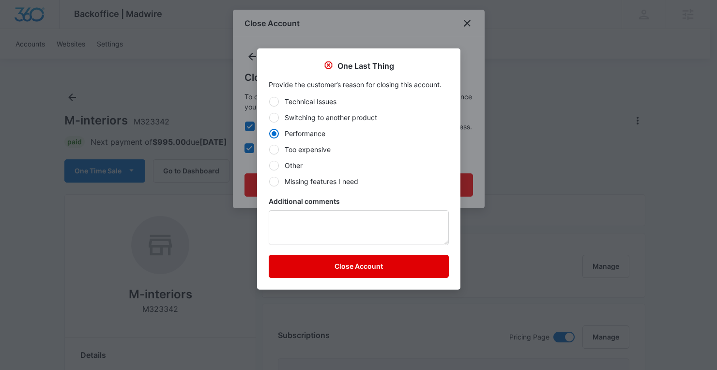
click at [343, 267] on button "Close Account" at bounding box center [359, 266] width 180 height 23
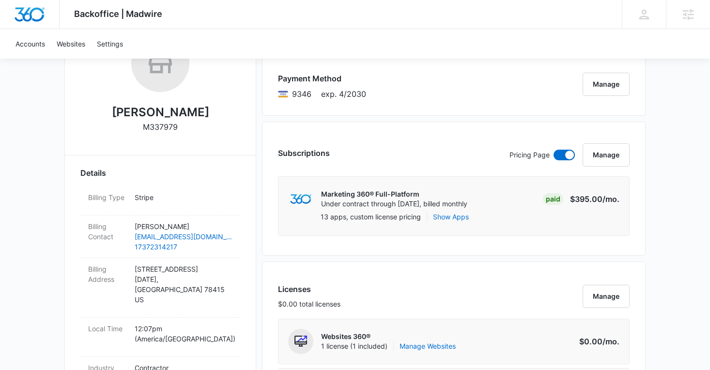
scroll to position [76, 0]
